Goal: Task Accomplishment & Management: Use online tool/utility

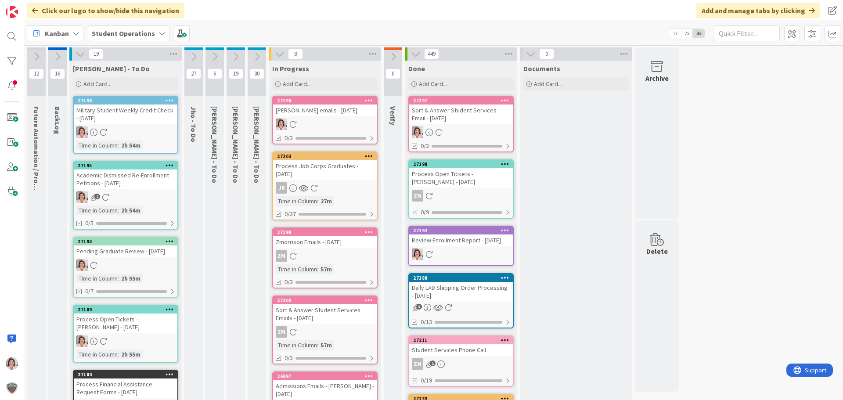
click at [260, 55] on icon at bounding box center [257, 57] width 10 height 10
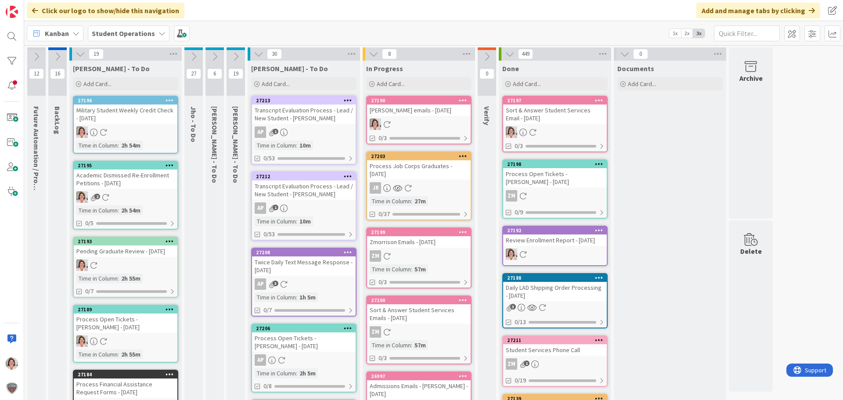
click at [256, 55] on icon at bounding box center [259, 54] width 10 height 10
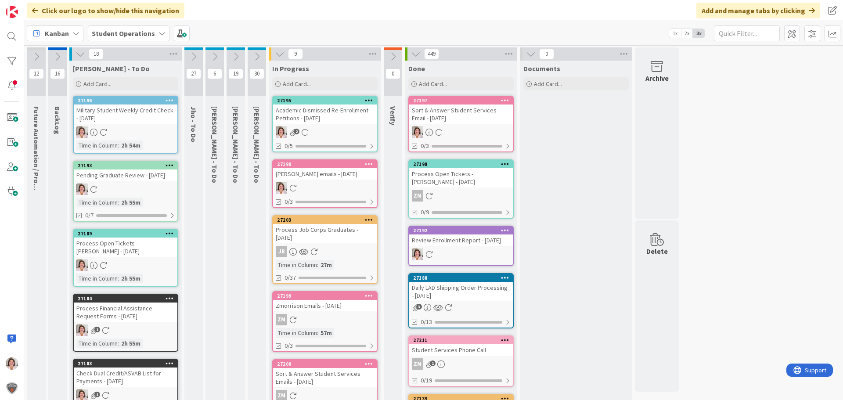
click at [328, 129] on div "2" at bounding box center [325, 132] width 104 height 11
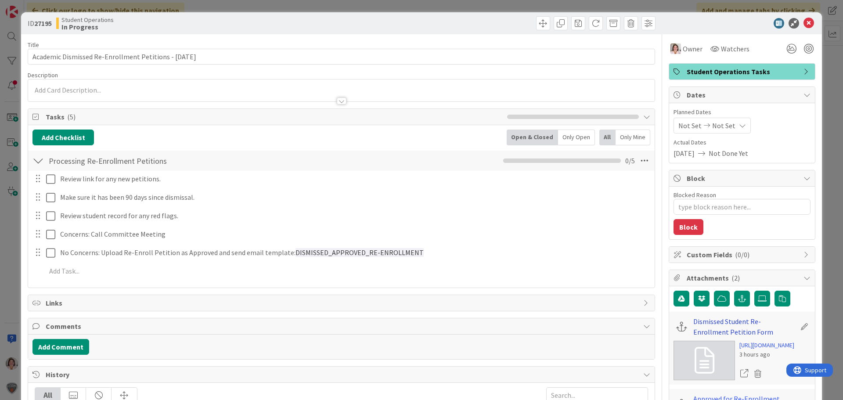
click at [697, 324] on link "Dismissed Student Re-Enrollment Petition Form" at bounding box center [745, 326] width 102 height 21
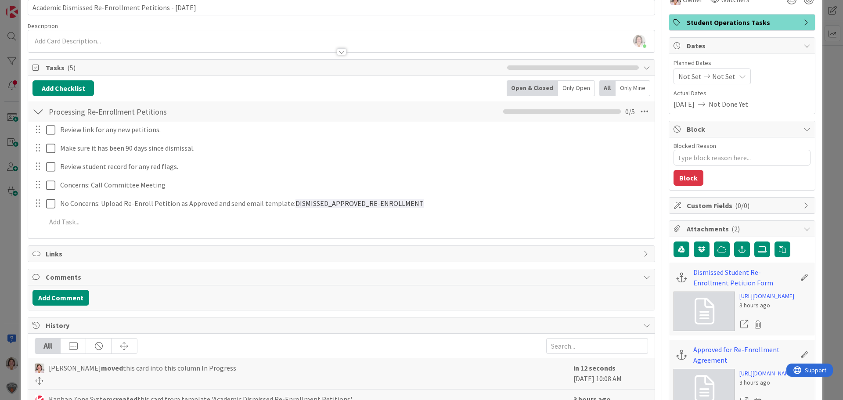
scroll to position [176, 0]
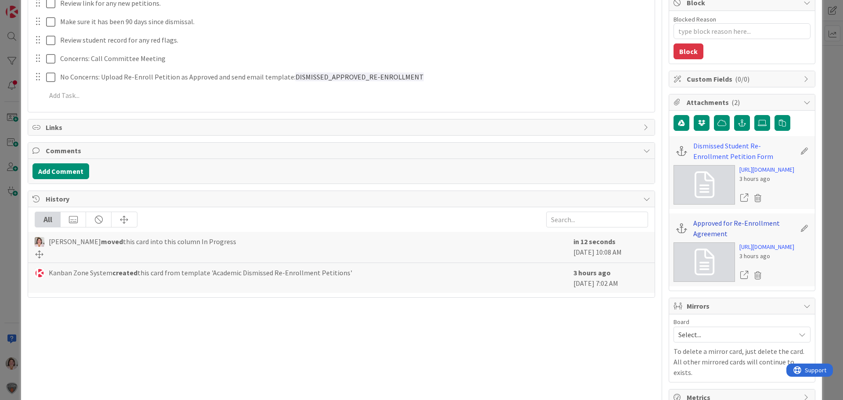
click at [694, 239] on link "Approved for Re-Enrollment Agreement" at bounding box center [745, 228] width 102 height 21
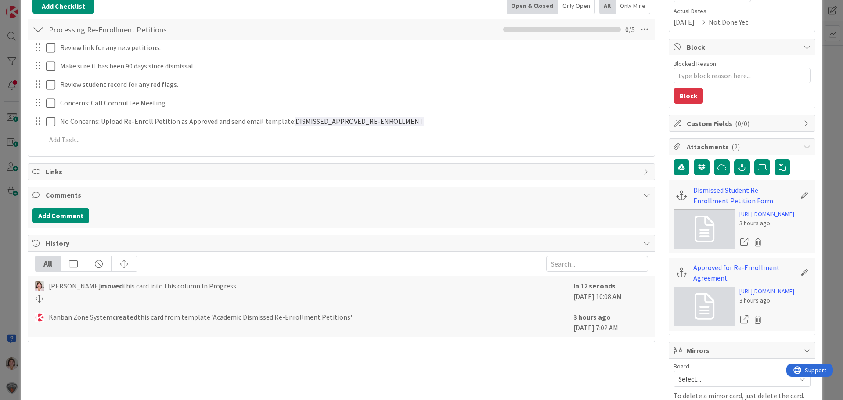
scroll to position [0, 0]
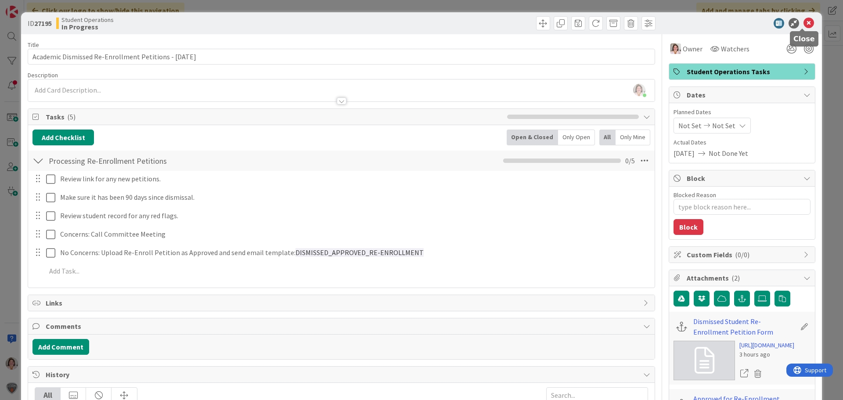
click at [804, 23] on icon at bounding box center [809, 23] width 11 height 11
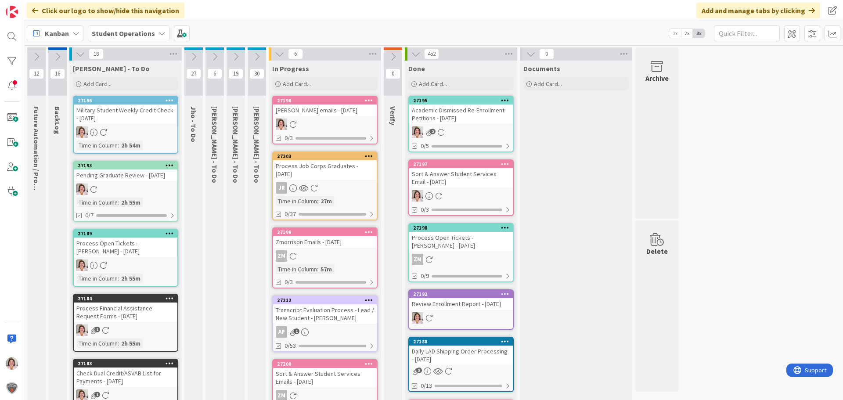
click at [448, 130] on div "2" at bounding box center [461, 132] width 104 height 11
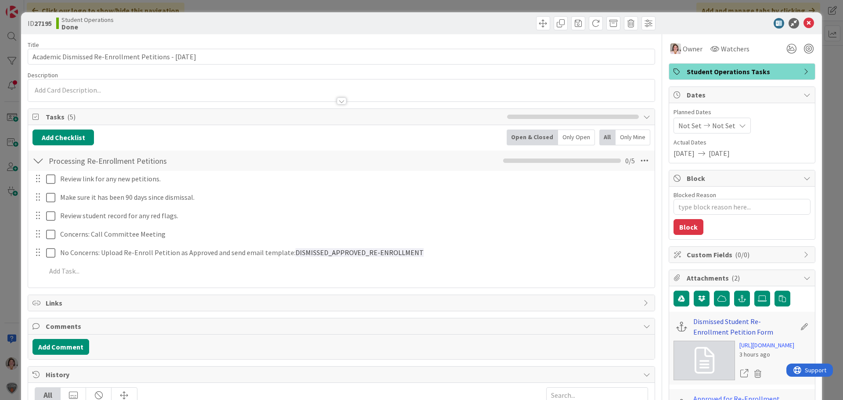
click at [710, 322] on link "Dismissed Student Re-Enrollment Petition Form" at bounding box center [745, 326] width 102 height 21
click at [804, 24] on icon at bounding box center [809, 23] width 11 height 11
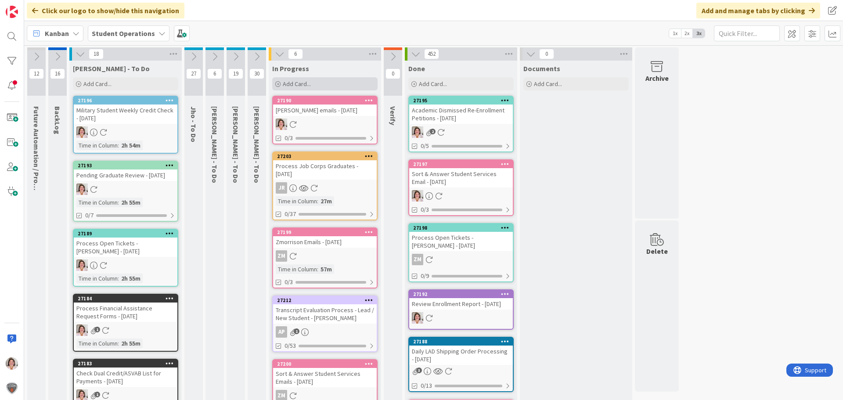
click at [306, 81] on span "Add Card..." at bounding box center [297, 84] width 28 height 8
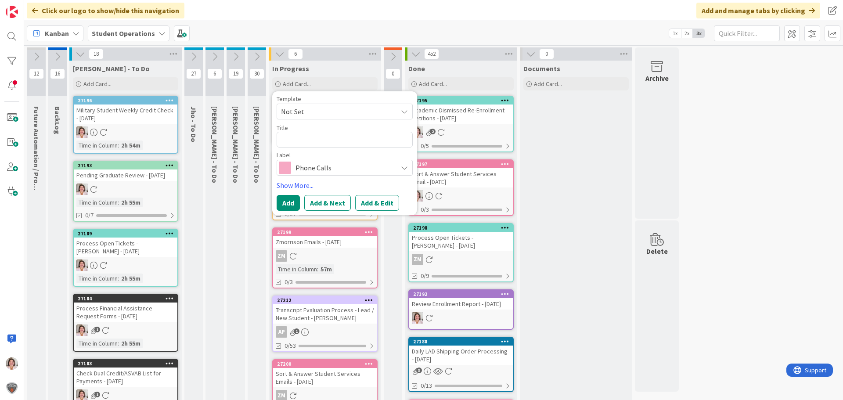
click at [304, 109] on span "Not Set" at bounding box center [336, 111] width 110 height 11
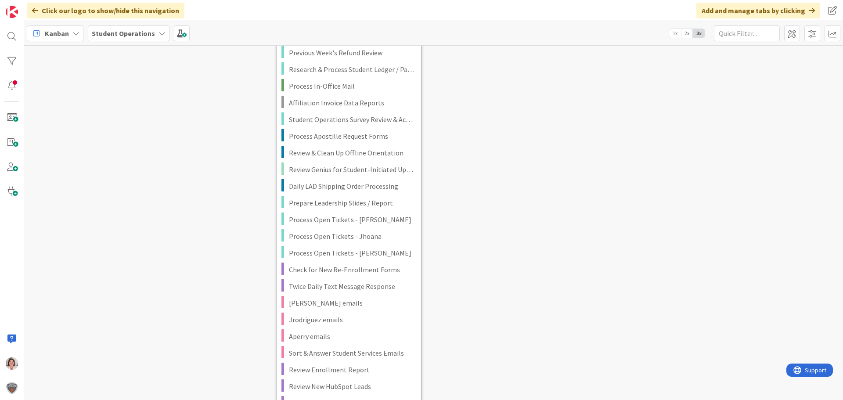
scroll to position [835, 0]
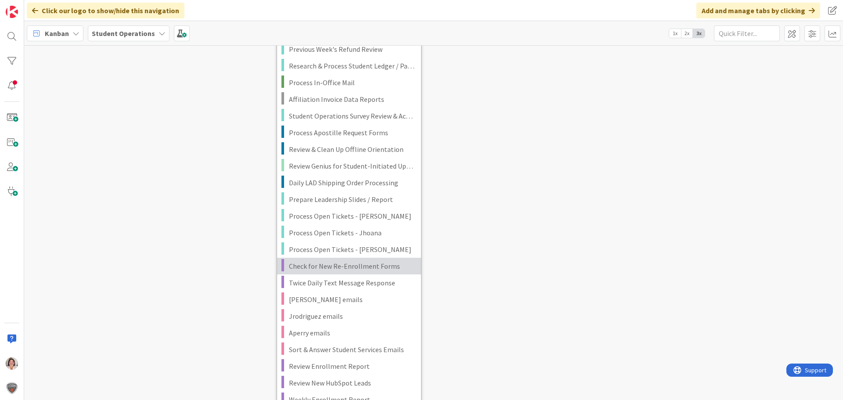
click at [340, 271] on span "Check for New Re-Enrollment Forms" at bounding box center [352, 265] width 126 height 11
type textarea "x"
type textarea "Check for New Re-Enrollment Forms"
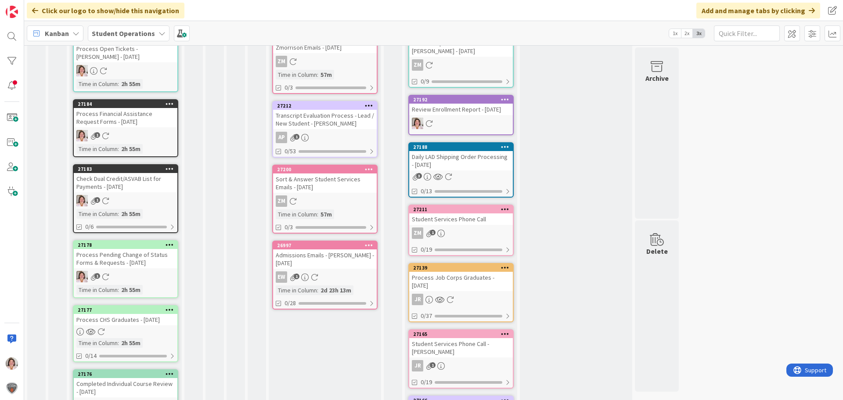
scroll to position [19, 0]
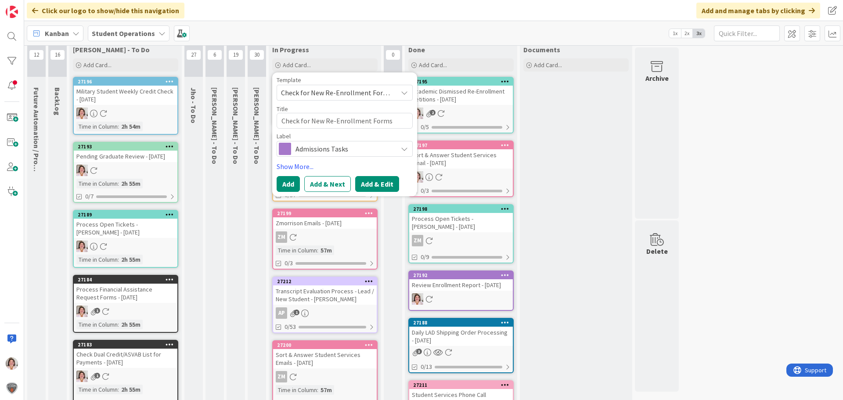
click at [367, 185] on button "Add & Edit" at bounding box center [377, 184] width 44 height 16
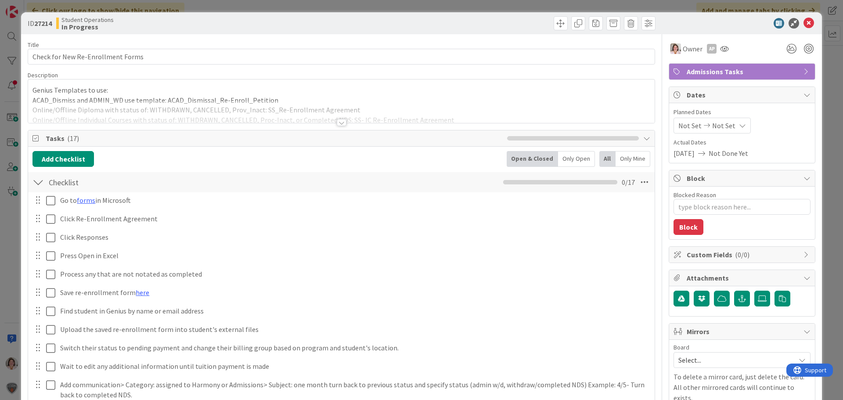
type textarea "x"
click at [804, 22] on icon at bounding box center [809, 23] width 11 height 11
